Goal: Check status: Check status

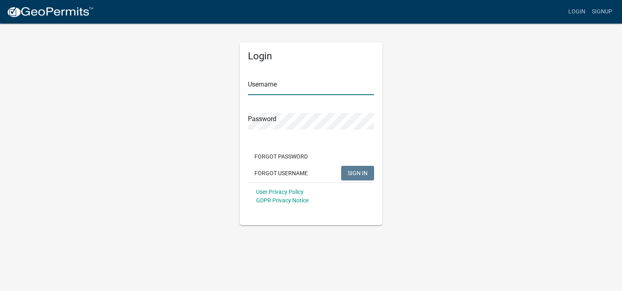
click at [260, 88] on input "Username" at bounding box center [311, 87] width 126 height 17
paste input "Canderson1211"
type input "Canderson1211"
click at [341, 166] on button "SIGN IN" at bounding box center [357, 173] width 33 height 15
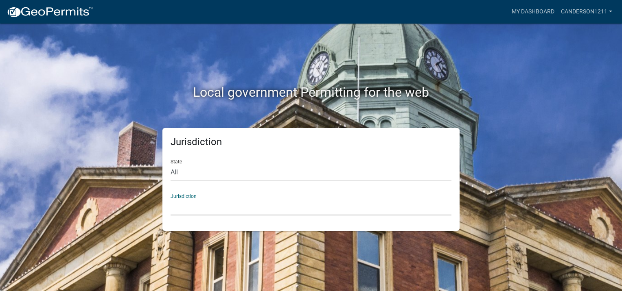
click at [194, 207] on select "[GEOGRAPHIC_DATA], [US_STATE] [GEOGRAPHIC_DATA], [US_STATE][PERSON_NAME][GEOGRA…" at bounding box center [310, 207] width 281 height 17
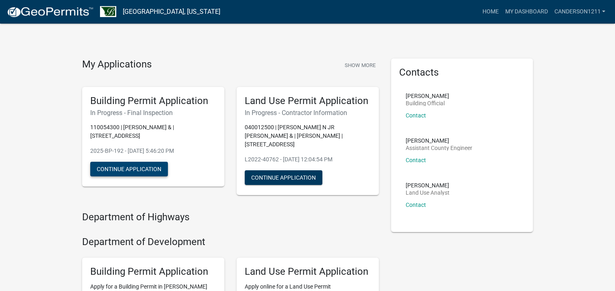
click at [142, 166] on button "Continue Application" at bounding box center [129, 169] width 78 height 15
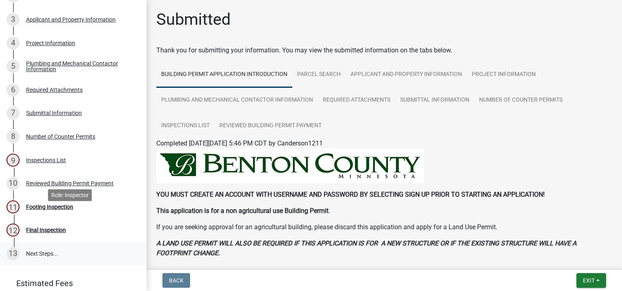
scroll to position [163, 0]
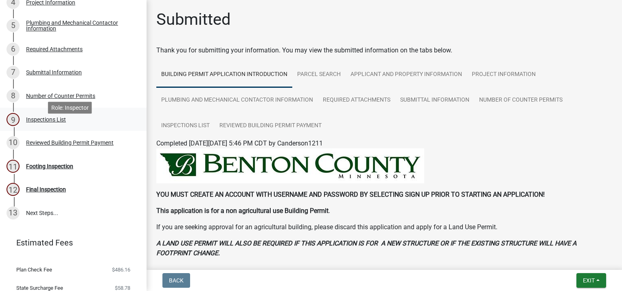
click at [37, 122] on div "Inspections List" at bounding box center [46, 120] width 40 height 6
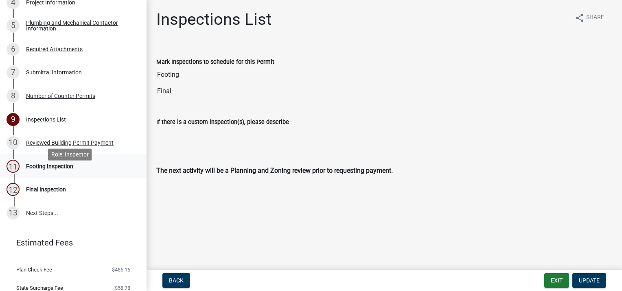
click at [41, 169] on div "Footing Inspection" at bounding box center [49, 167] width 47 height 6
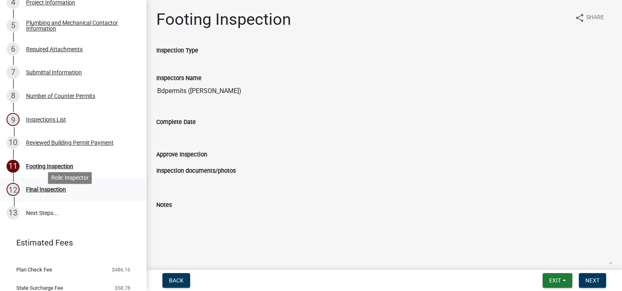
click at [39, 192] on div "Final Inspection" at bounding box center [46, 190] width 40 height 6
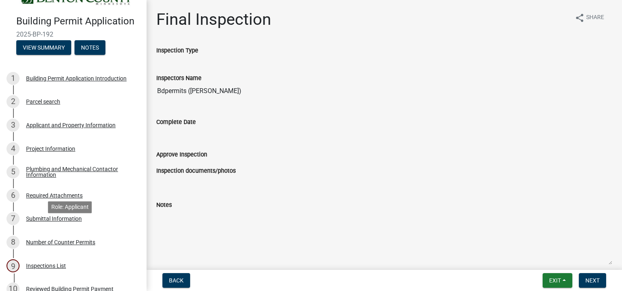
scroll to position [0, 0]
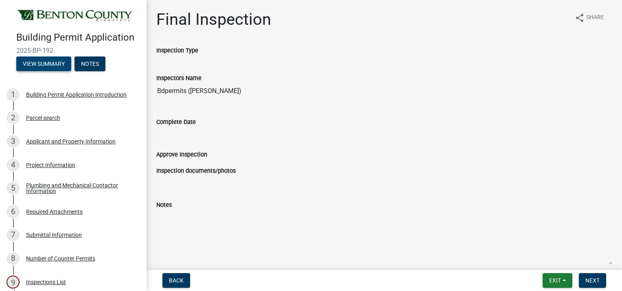
click at [42, 71] on button "View Summary" at bounding box center [43, 64] width 55 height 15
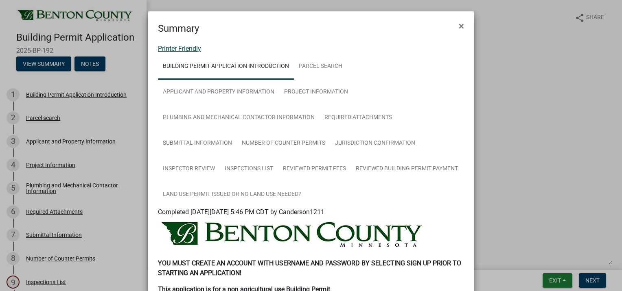
click at [174, 50] on link "Printer Friendly" at bounding box center [179, 49] width 43 height 8
